Goal: Find specific page/section: Find specific page/section

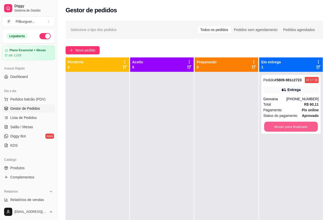
click at [294, 129] on button "Mover para finalizado" at bounding box center [291, 127] width 54 height 10
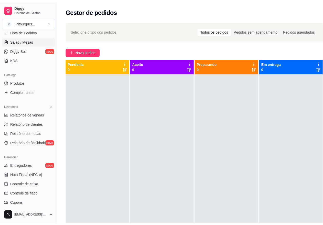
scroll to position [96, 0]
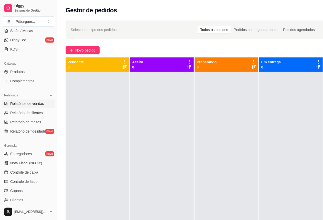
click at [33, 106] on span "Relatórios de vendas" at bounding box center [27, 103] width 34 height 5
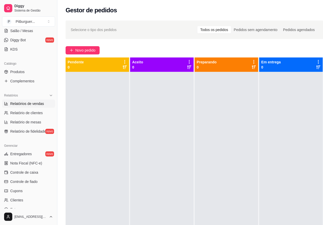
select select "ALL"
select select "0"
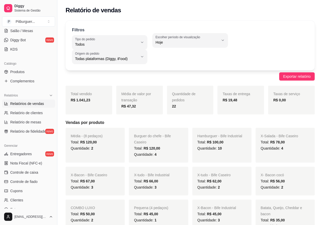
click at [132, 124] on h5 "Vendas por produto" at bounding box center [191, 122] width 250 height 6
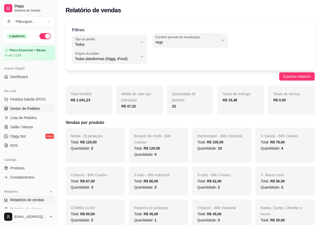
click at [37, 109] on span "Gestor de Pedidos" at bounding box center [25, 108] width 30 height 5
